Goal: Transaction & Acquisition: Purchase product/service

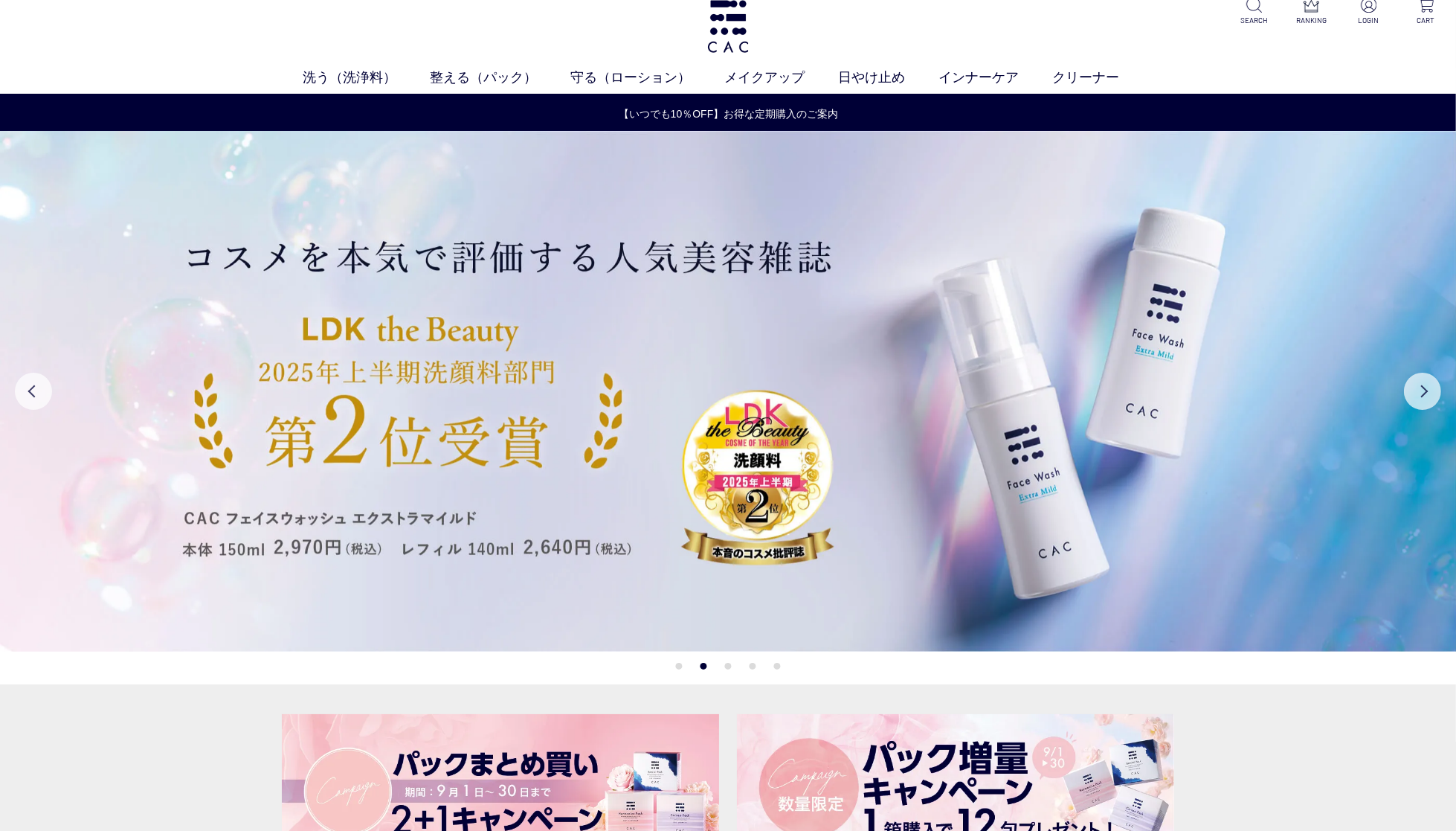
scroll to position [17, 0]
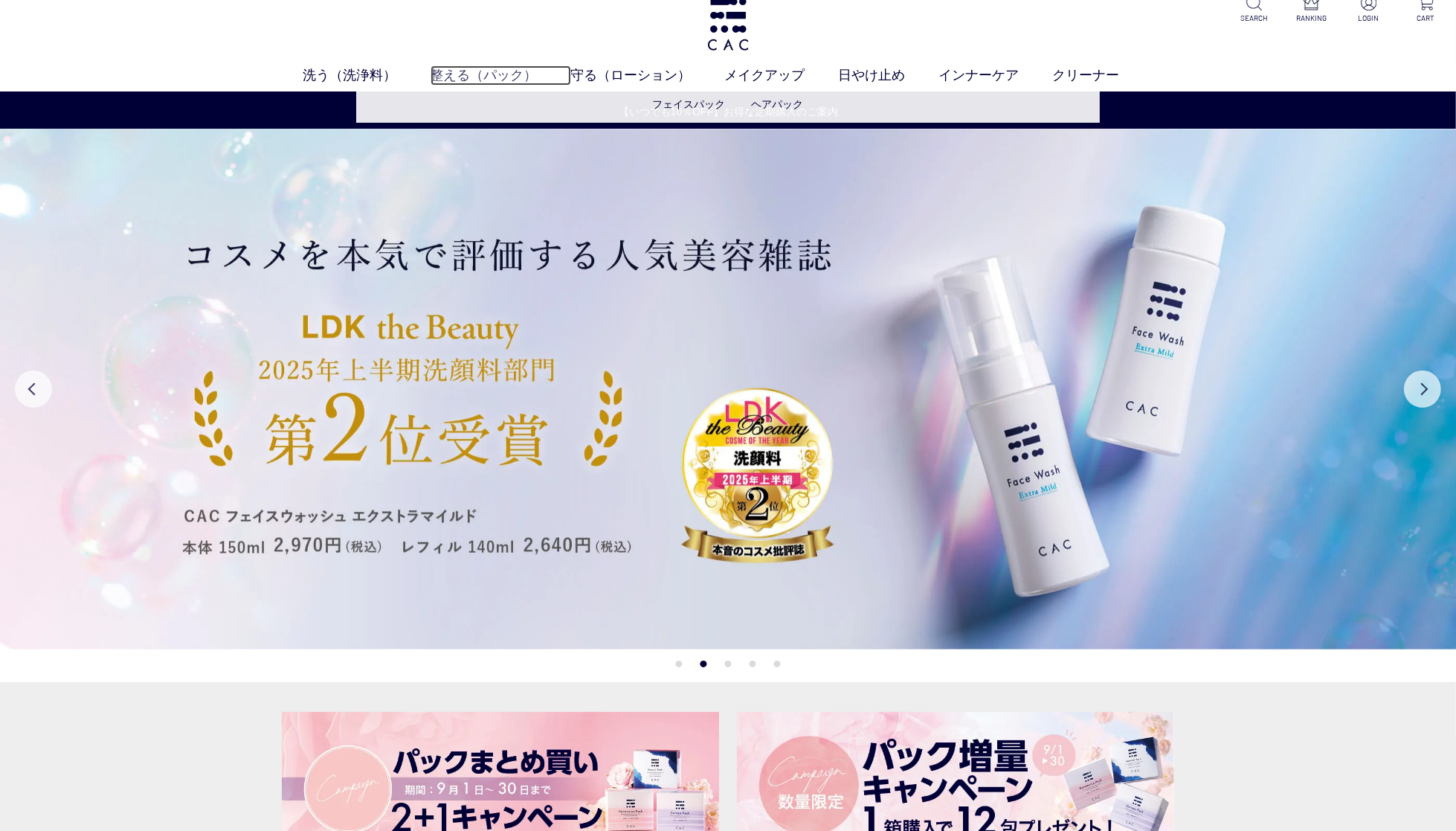
drag, startPoint x: 462, startPoint y: 70, endPoint x: 496, endPoint y: 78, distance: 34.9
click at [462, 70] on link "整える（パック）" at bounding box center [500, 75] width 140 height 20
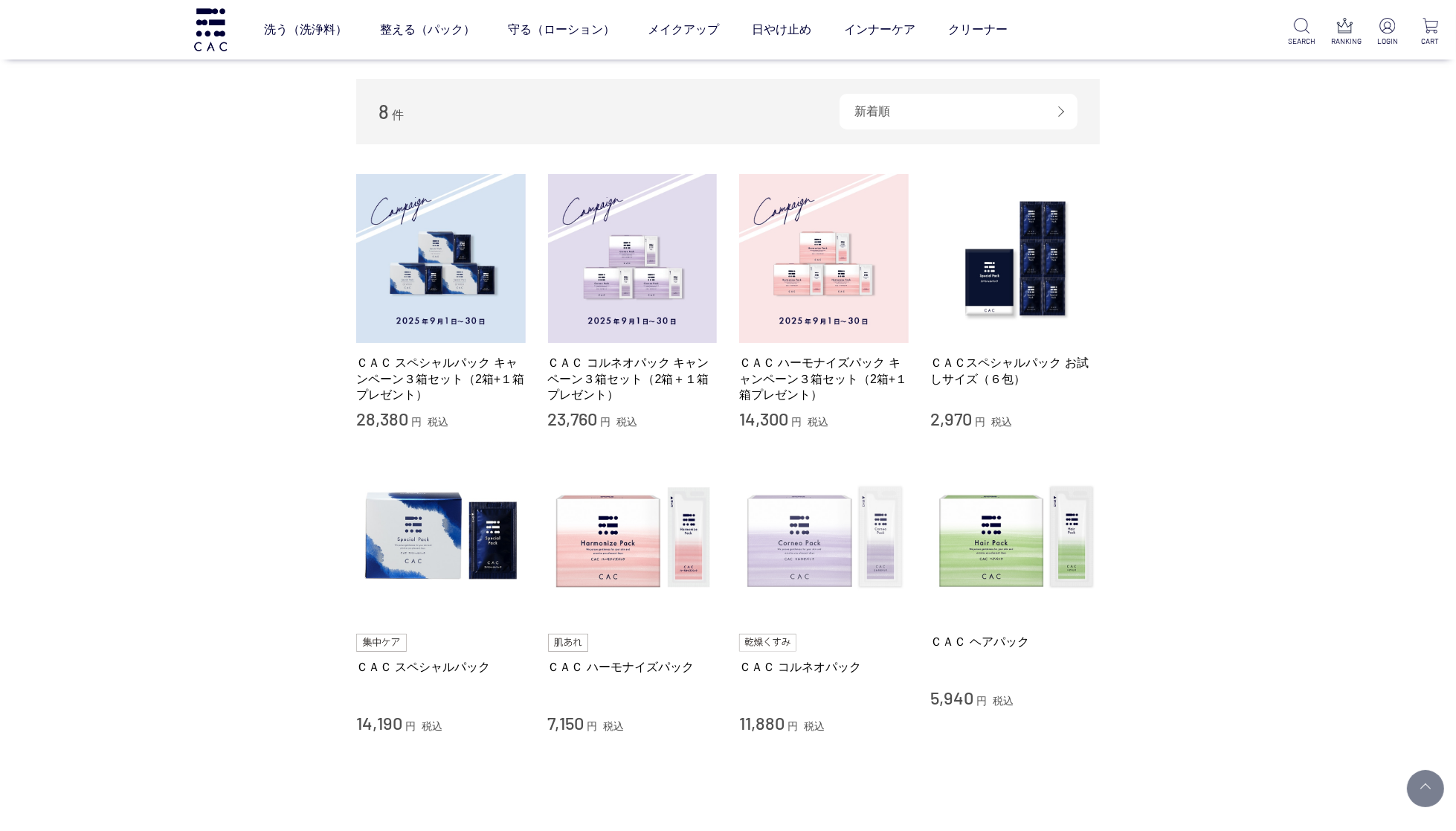
scroll to position [219, 0]
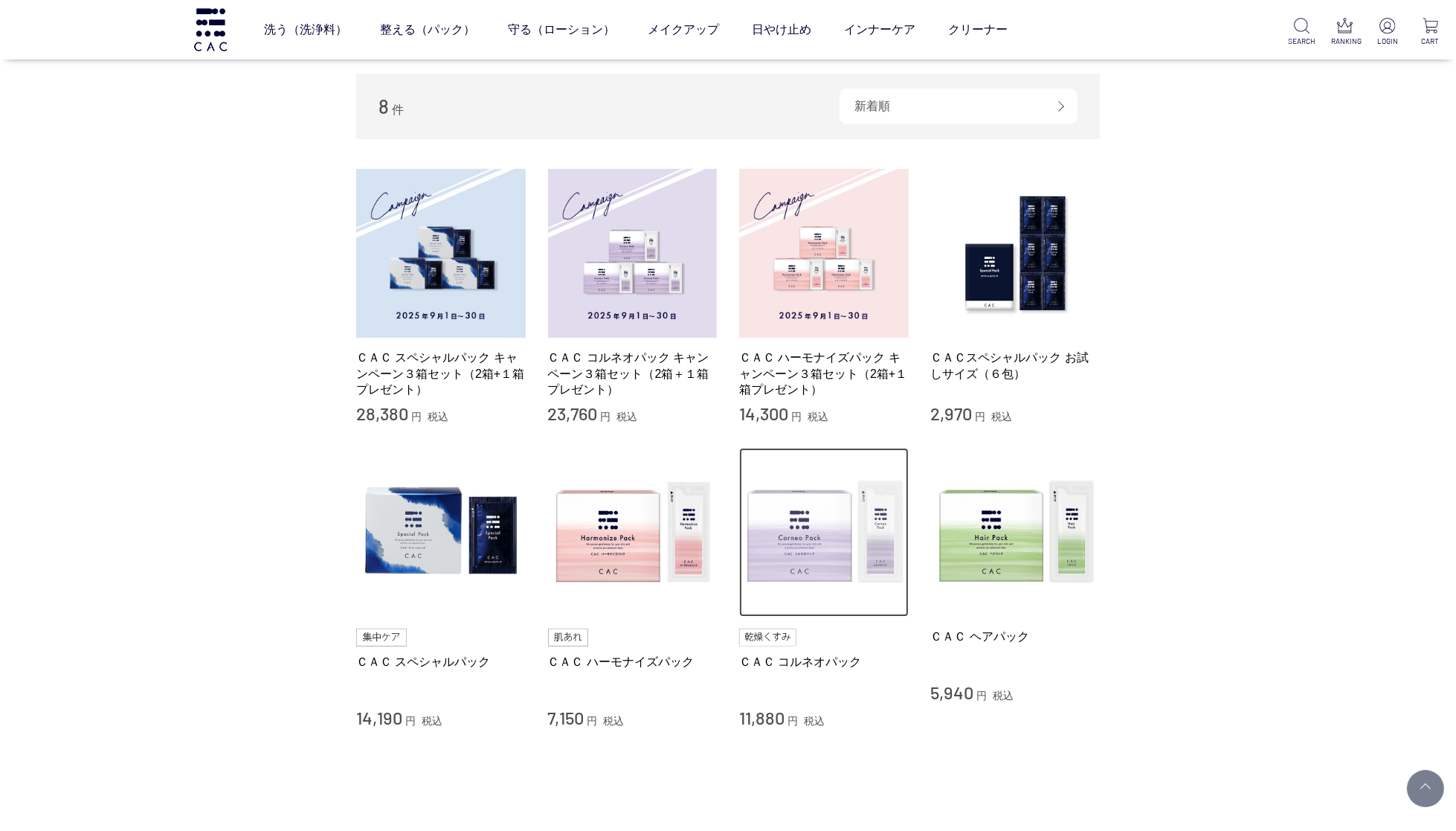
click at [826, 536] on img at bounding box center [823, 532] width 169 height 169
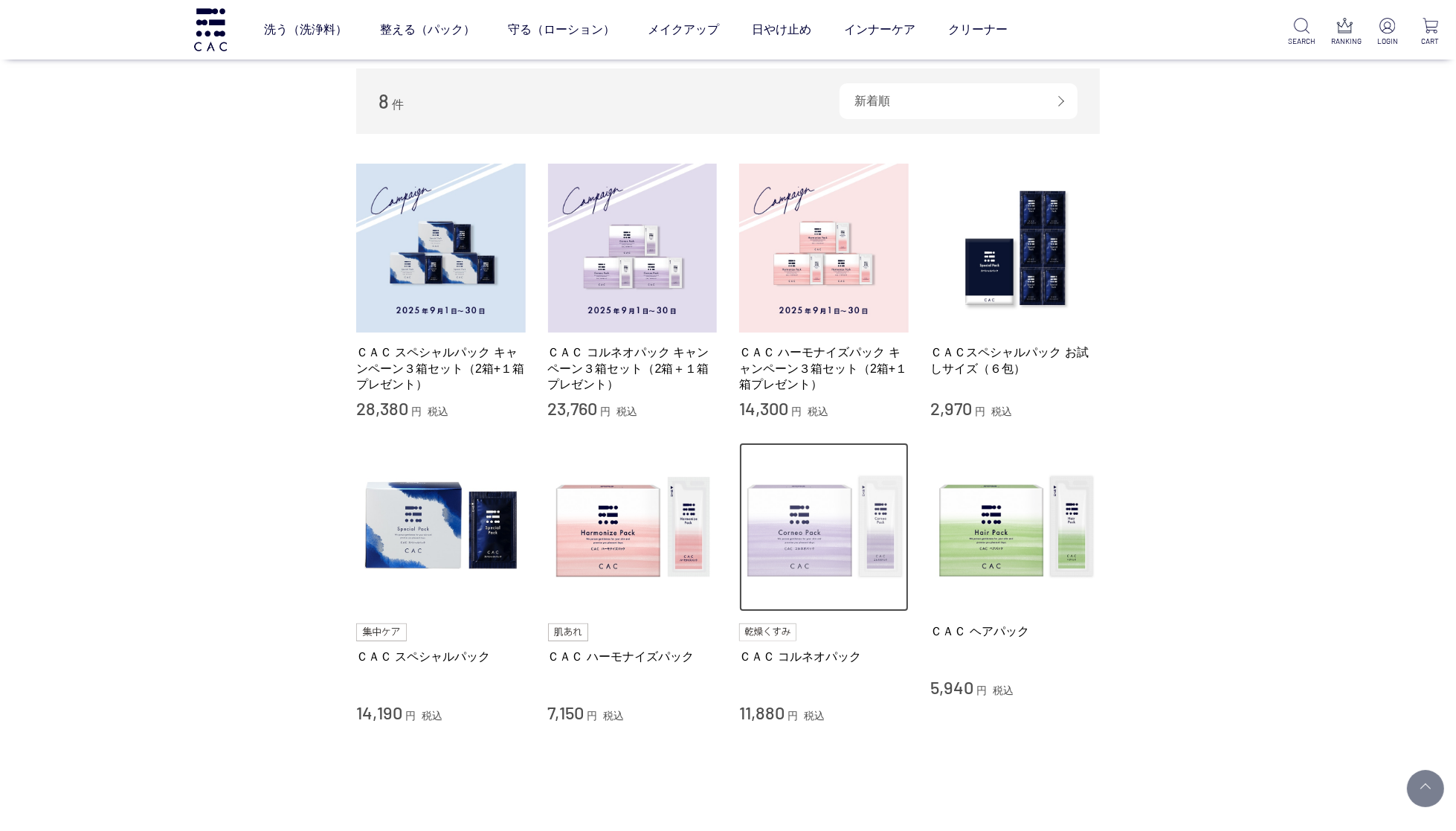
scroll to position [228, 0]
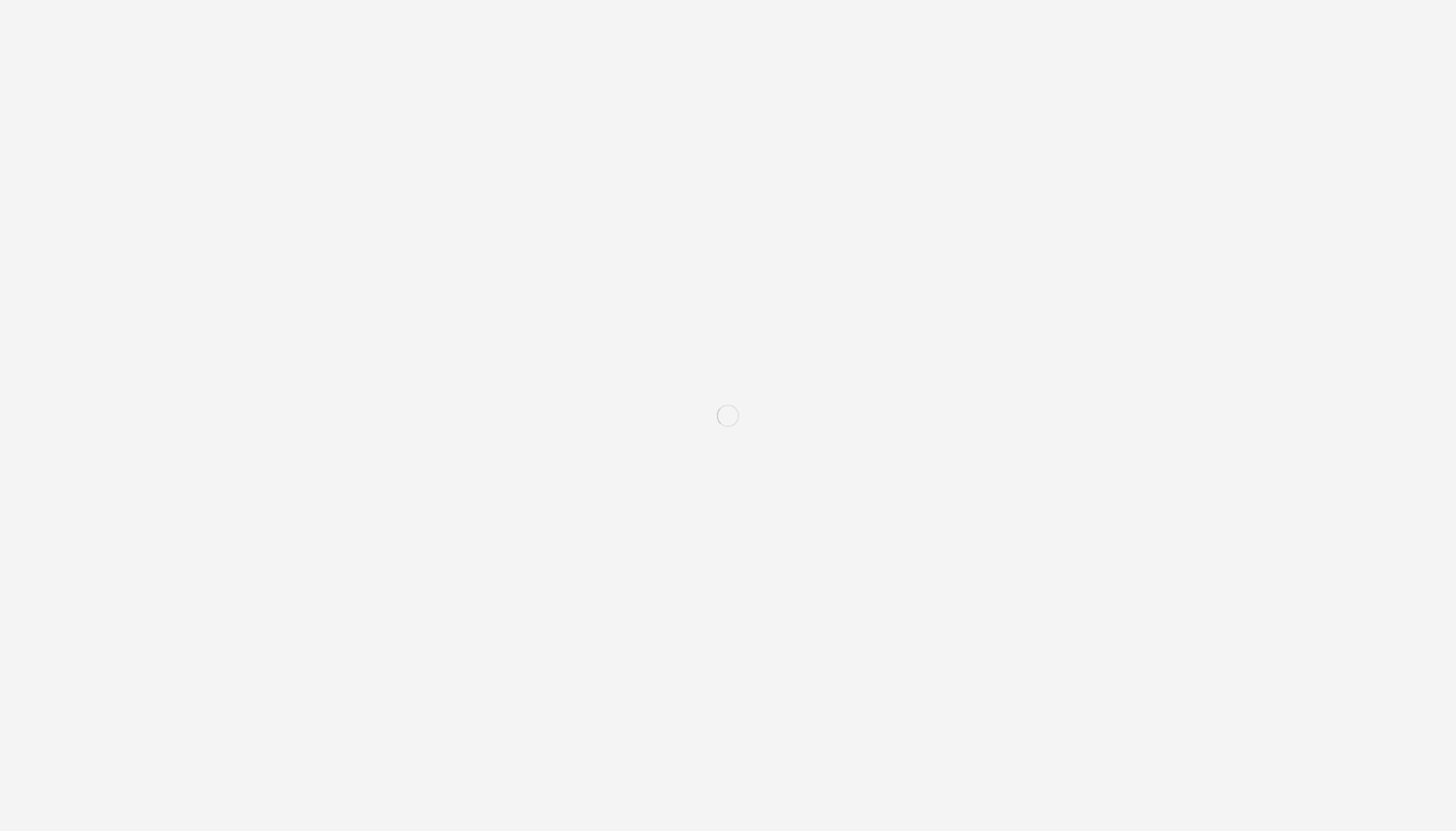
scroll to position [2, 0]
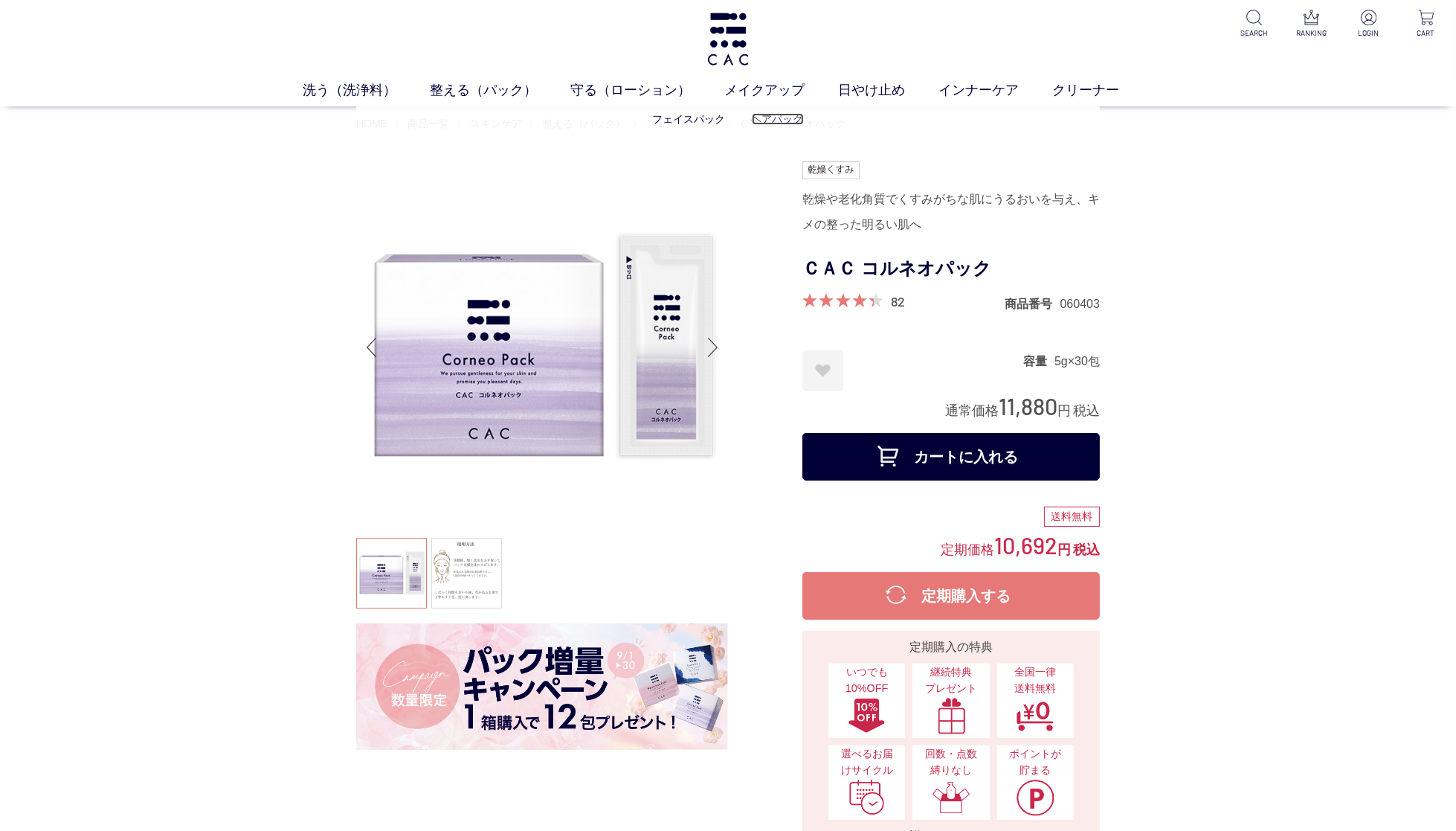
click at [777, 119] on link "ヘアパック" at bounding box center [777, 118] width 52 height 12
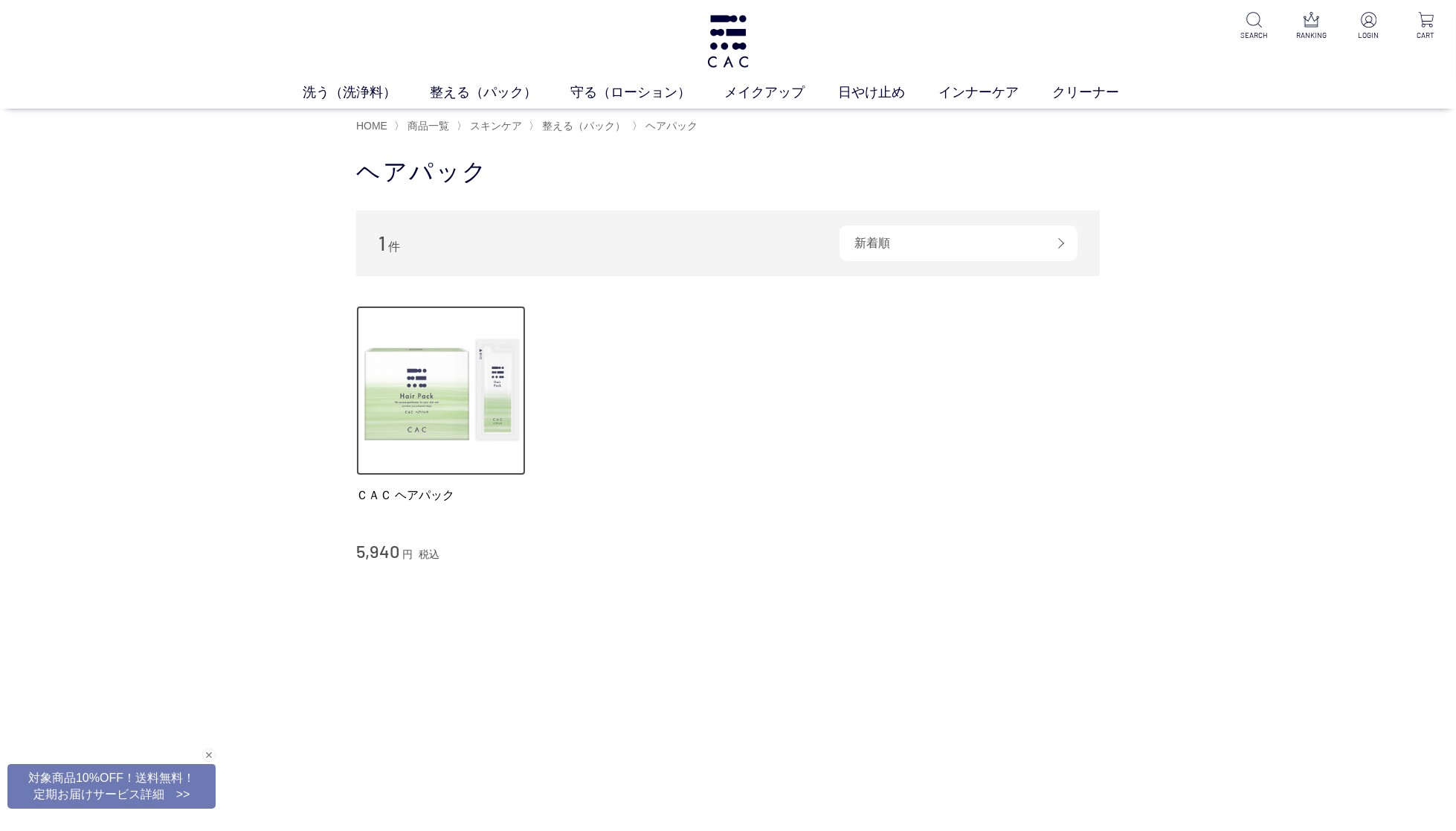
click at [492, 395] on img at bounding box center [440, 390] width 169 height 169
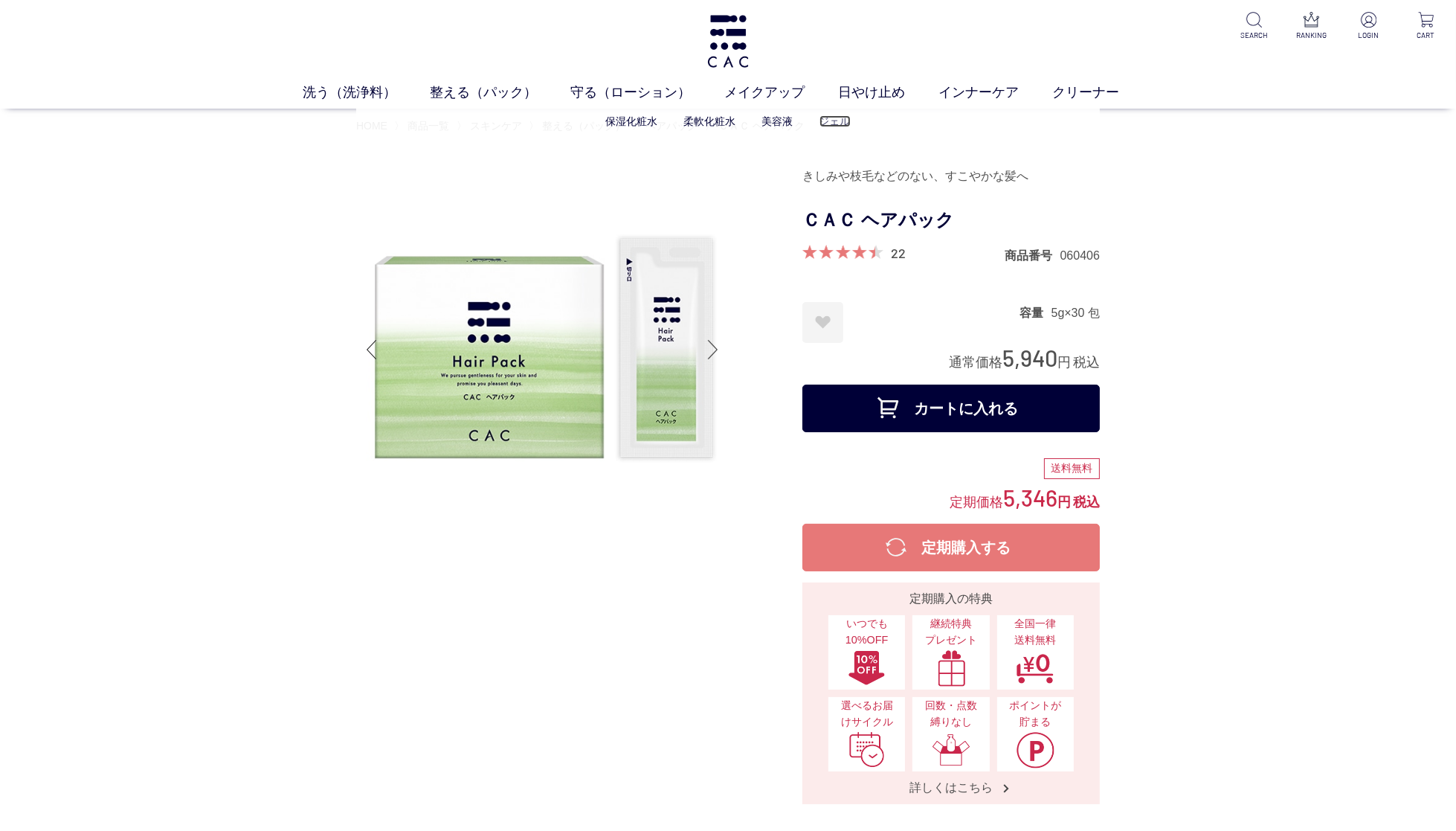
click at [829, 121] on link "ジェル" at bounding box center [835, 121] width 31 height 12
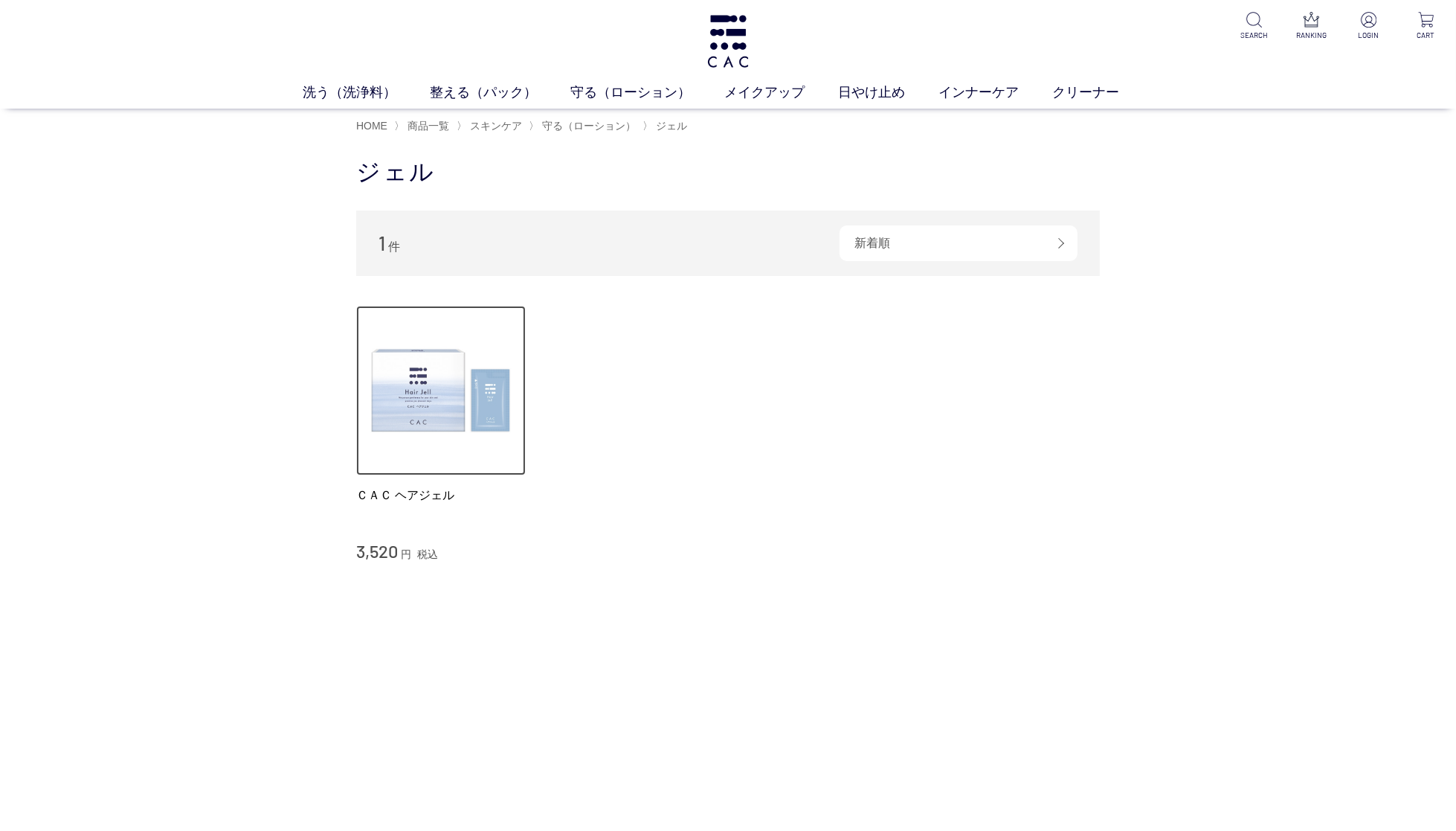
click at [440, 397] on img at bounding box center [440, 390] width 169 height 169
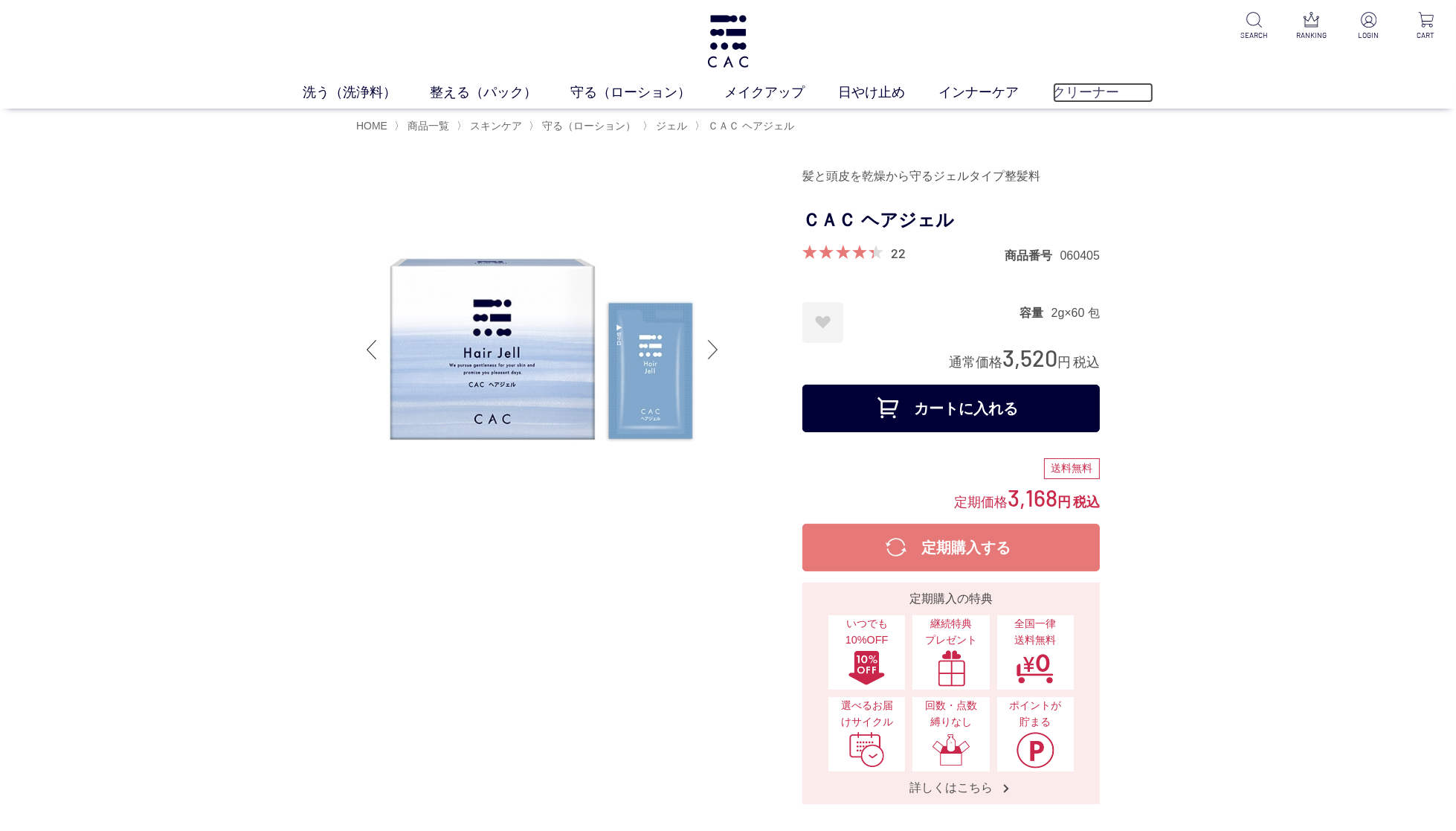
click at [1081, 99] on link "クリーナー" at bounding box center [1103, 93] width 101 height 20
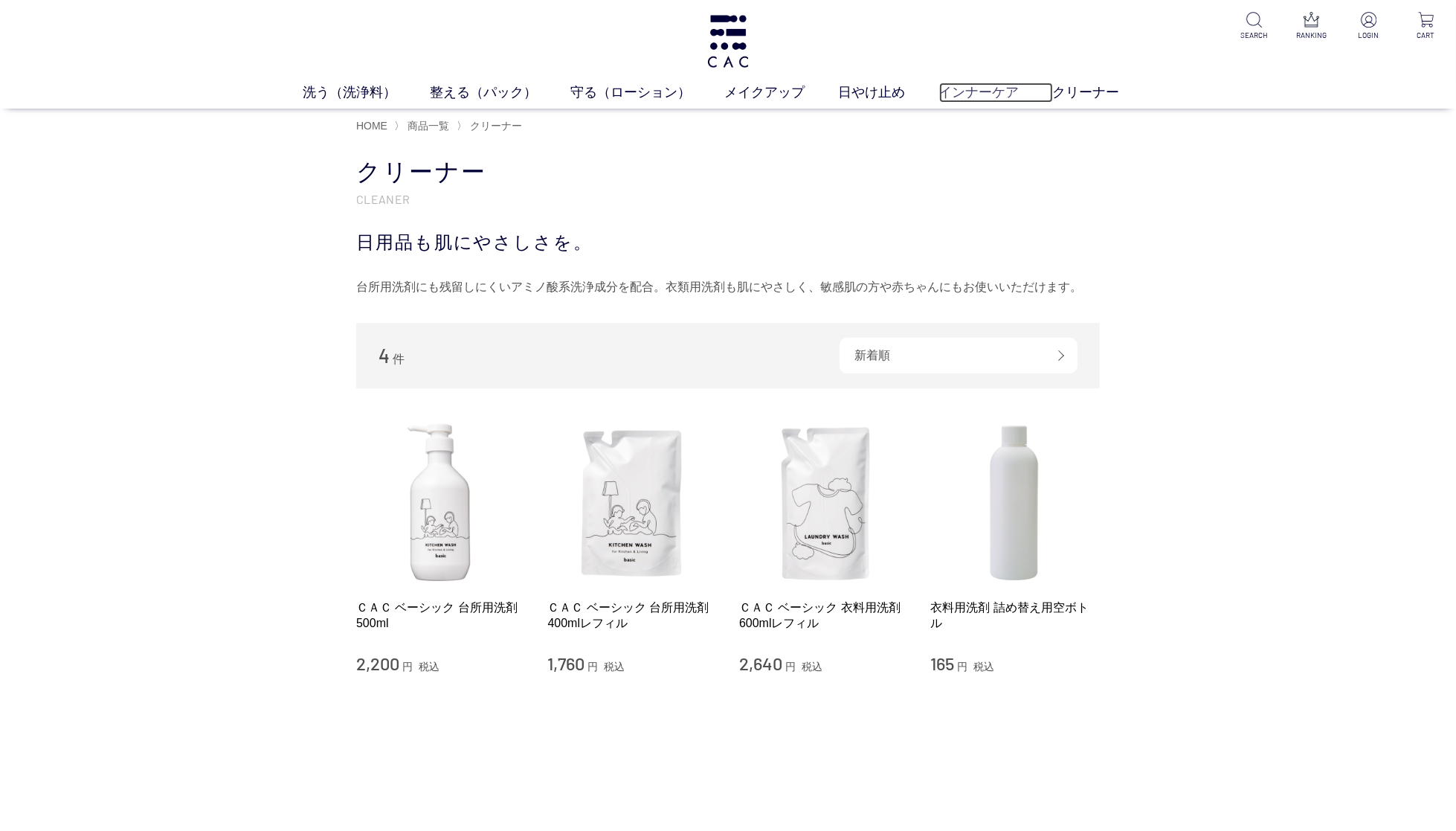
click at [985, 93] on link "インナーケア" at bounding box center [996, 93] width 114 height 20
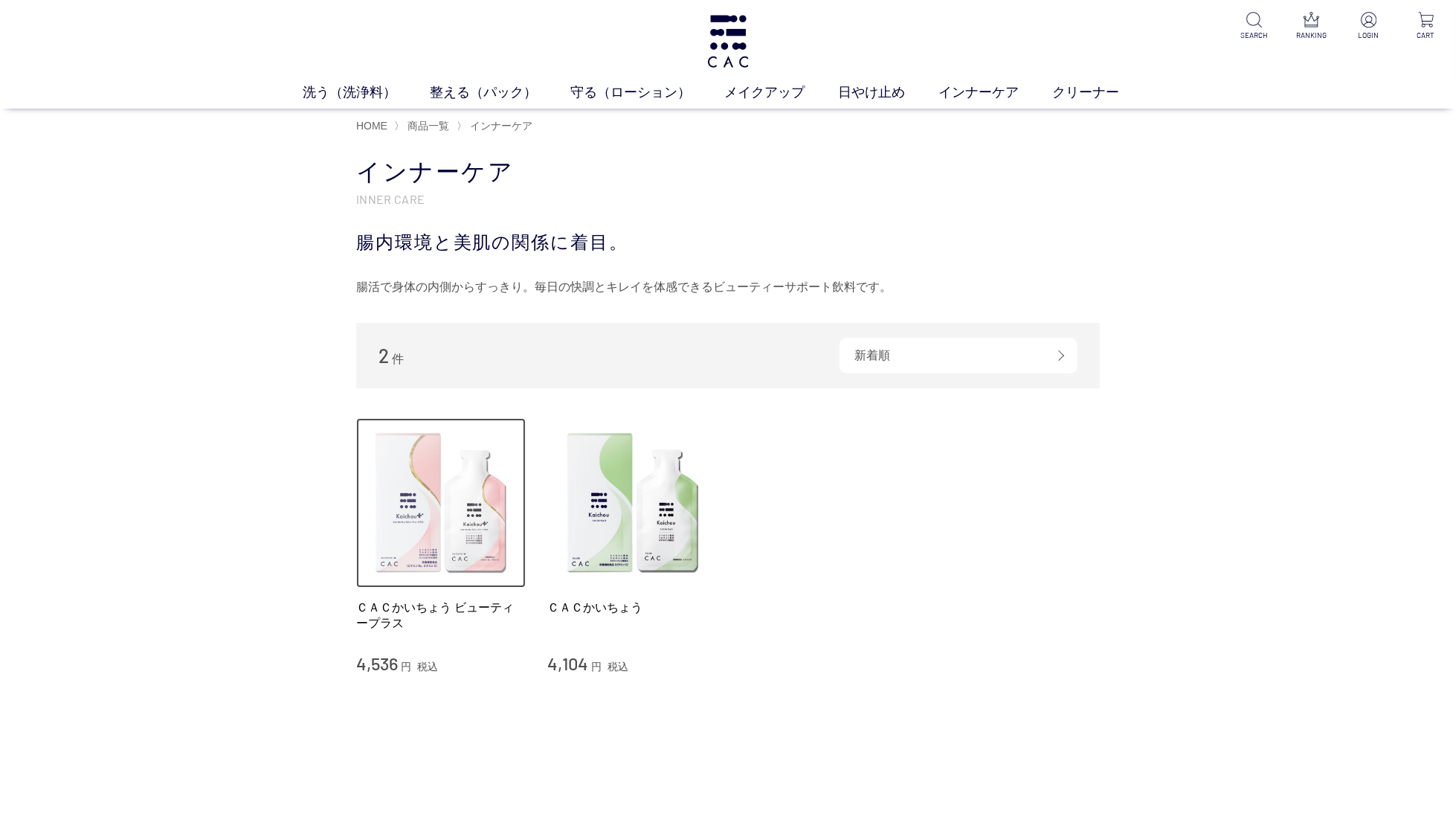
click at [429, 508] on img at bounding box center [440, 502] width 169 height 169
